Goal: Task Accomplishment & Management: Manage account settings

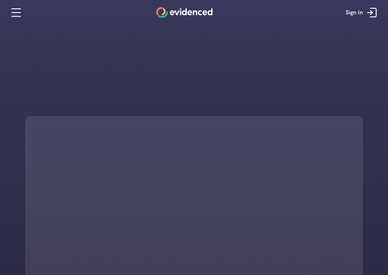
click at [12, 19] on icon at bounding box center [16, 12] width 14 height 14
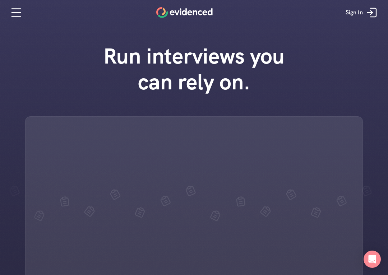
click at [379, 9] on icon at bounding box center [372, 12] width 14 height 14
click at [380, 17] on link "Sign In" at bounding box center [362, 13] width 44 height 22
click at [380, 15] on link "Sign In" at bounding box center [362, 13] width 44 height 22
